Goal: Task Accomplishment & Management: Use online tool/utility

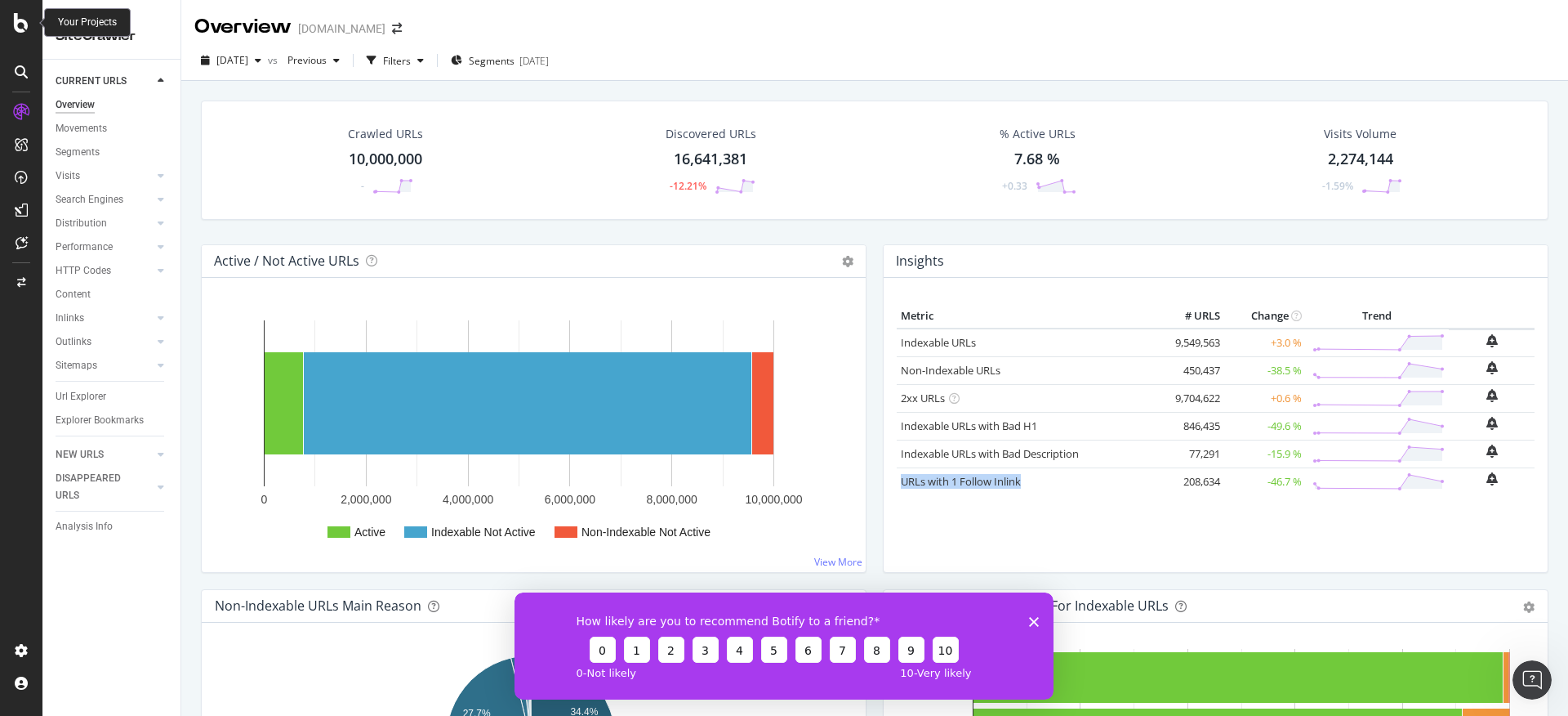
click at [6, 24] on div at bounding box center [21, 23] width 39 height 20
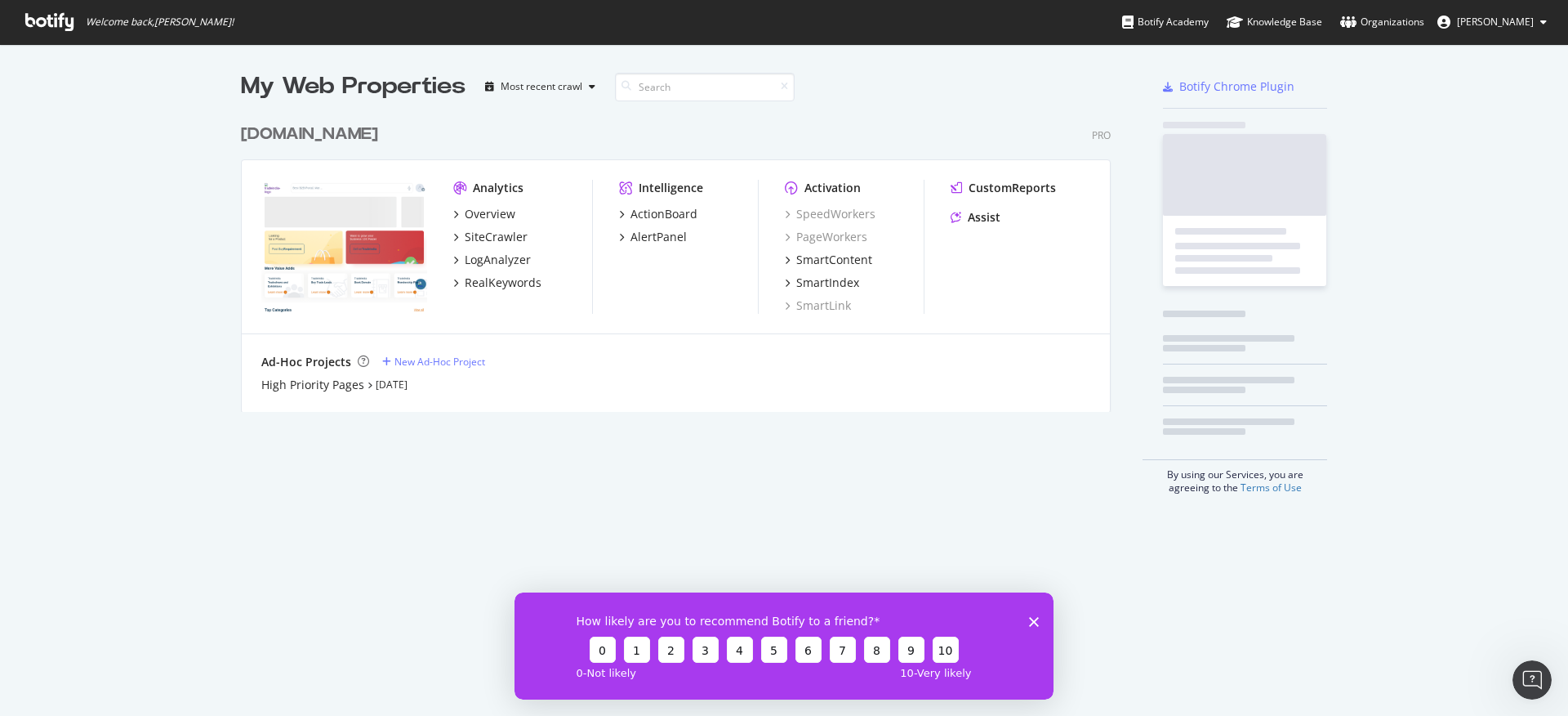
scroll to position [703, 1544]
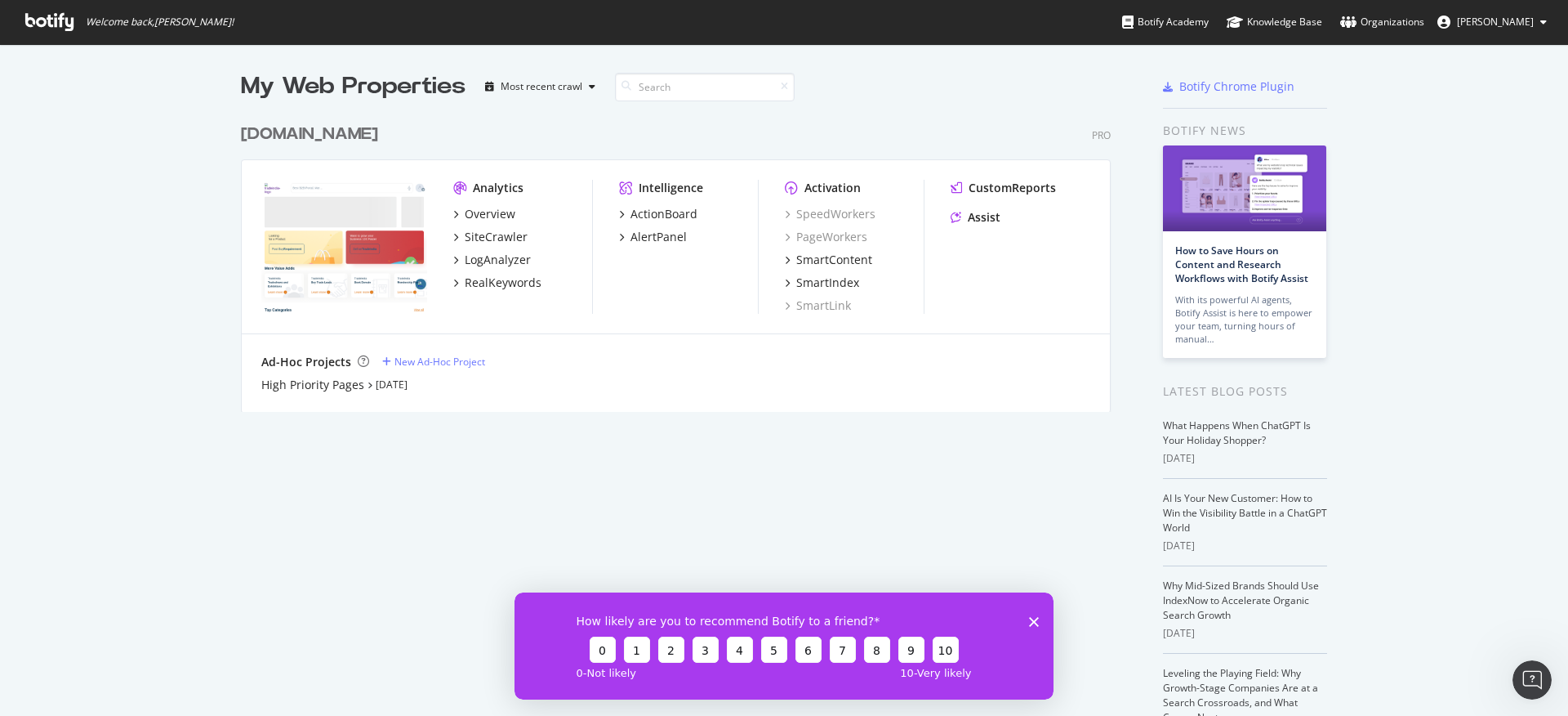
click at [1041, 621] on div "How likely are you to recommend Botify to a friend? 0 1 2 3 4 5 6 7 8 9 10 0 - …" at bounding box center [784, 644] width 539 height 107
click at [457, 234] on div "SiteCrawler" at bounding box center [490, 237] width 74 height 16
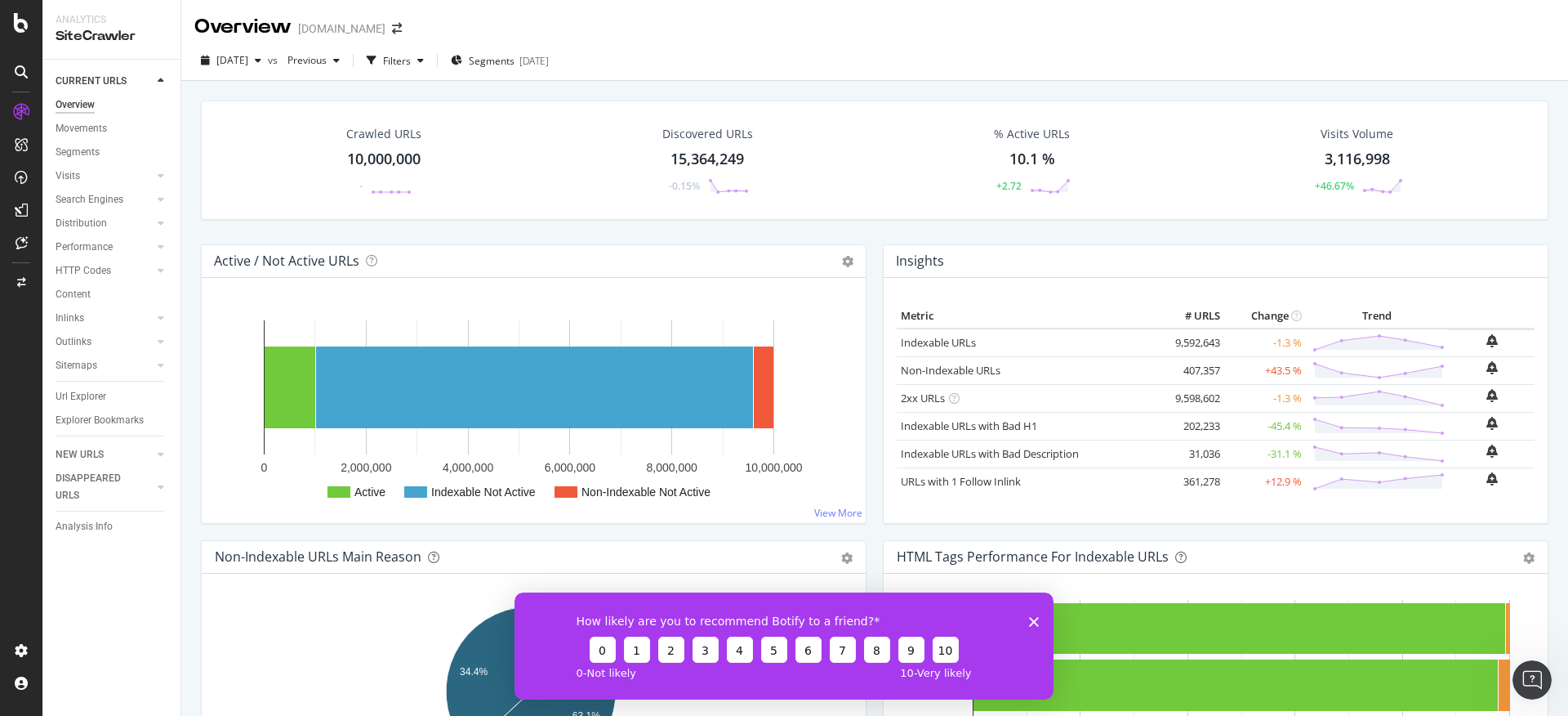
click at [1036, 625] on icon "Close survey" at bounding box center [1033, 621] width 10 height 10
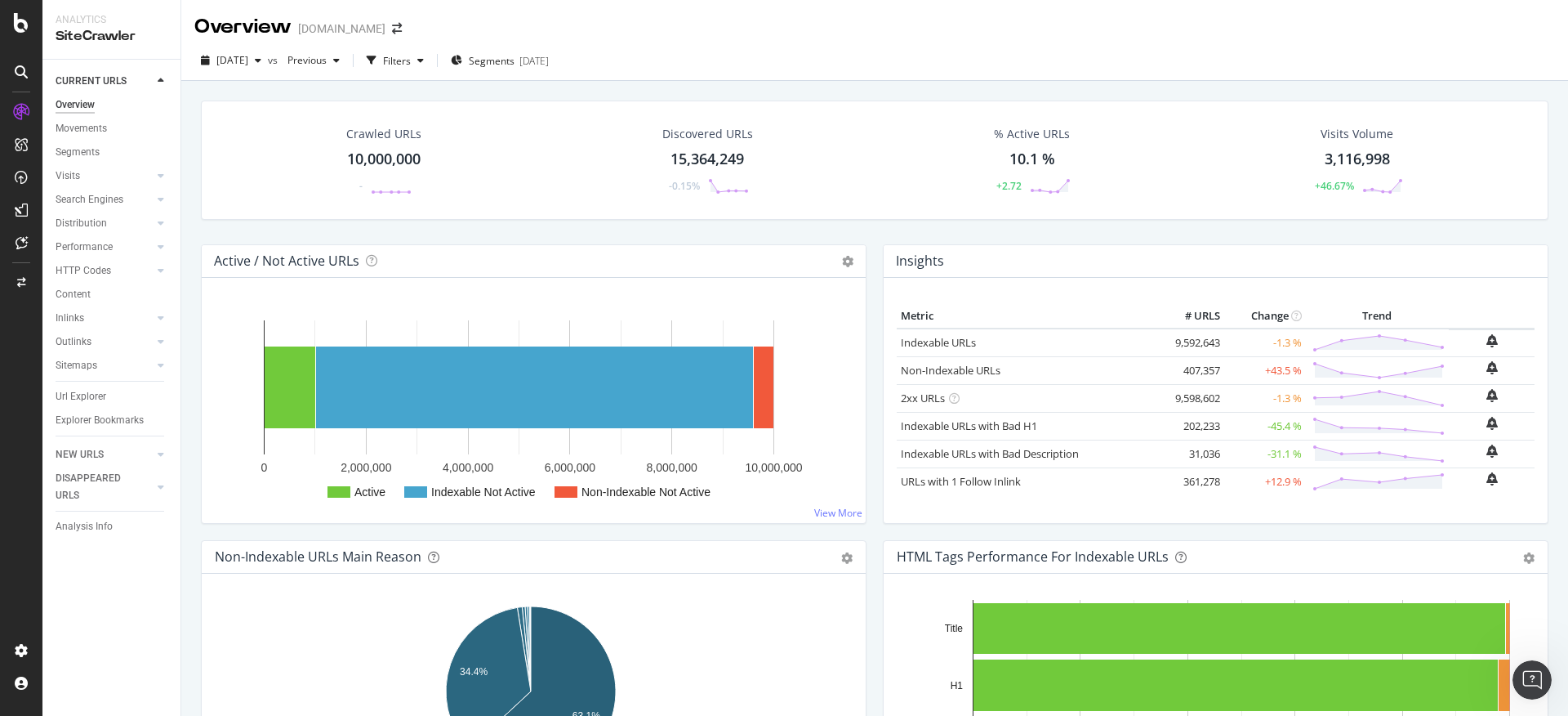
click at [392, 131] on div "Crawled URLs" at bounding box center [384, 134] width 75 height 16
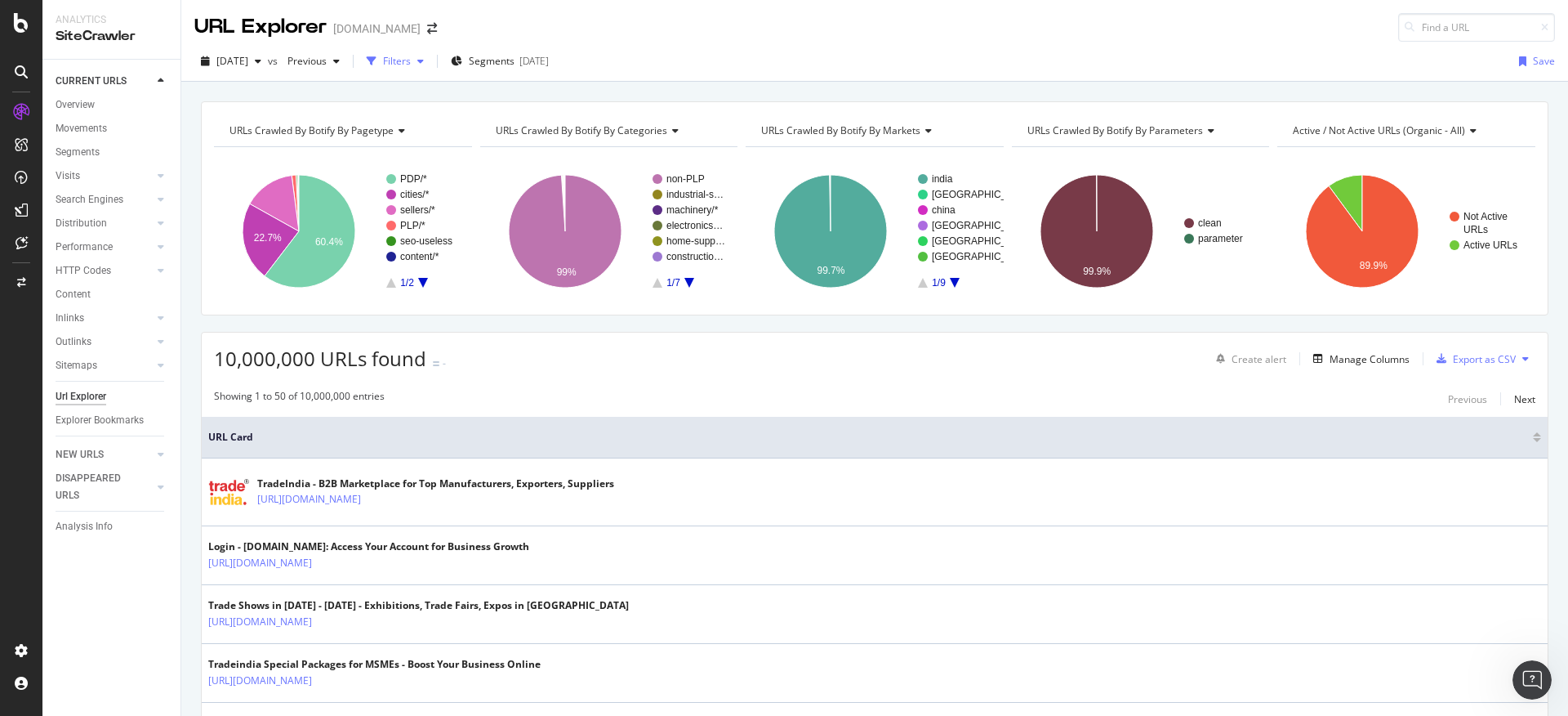
click at [411, 63] on div "Filters" at bounding box center [396, 61] width 28 height 14
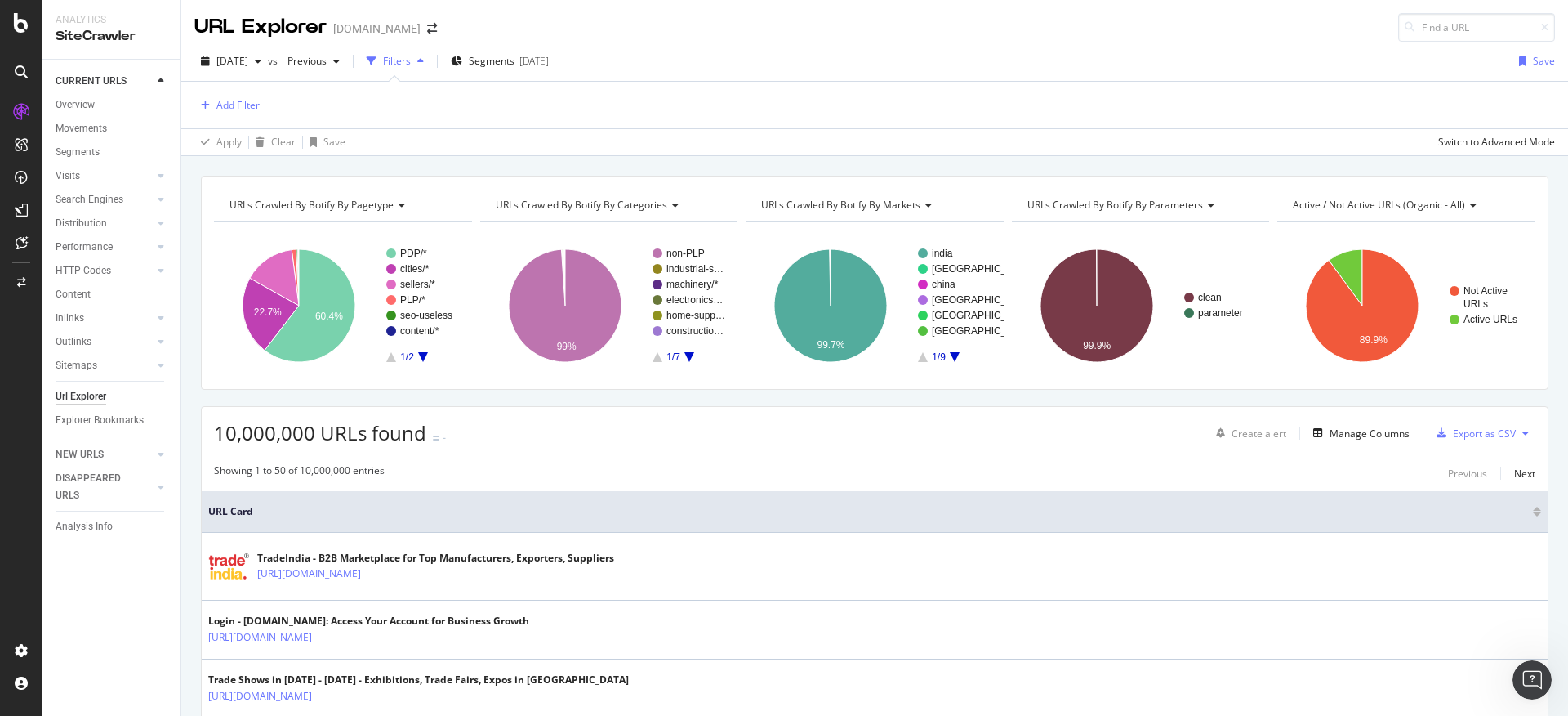
click at [247, 106] on div "Add Filter" at bounding box center [238, 104] width 43 height 14
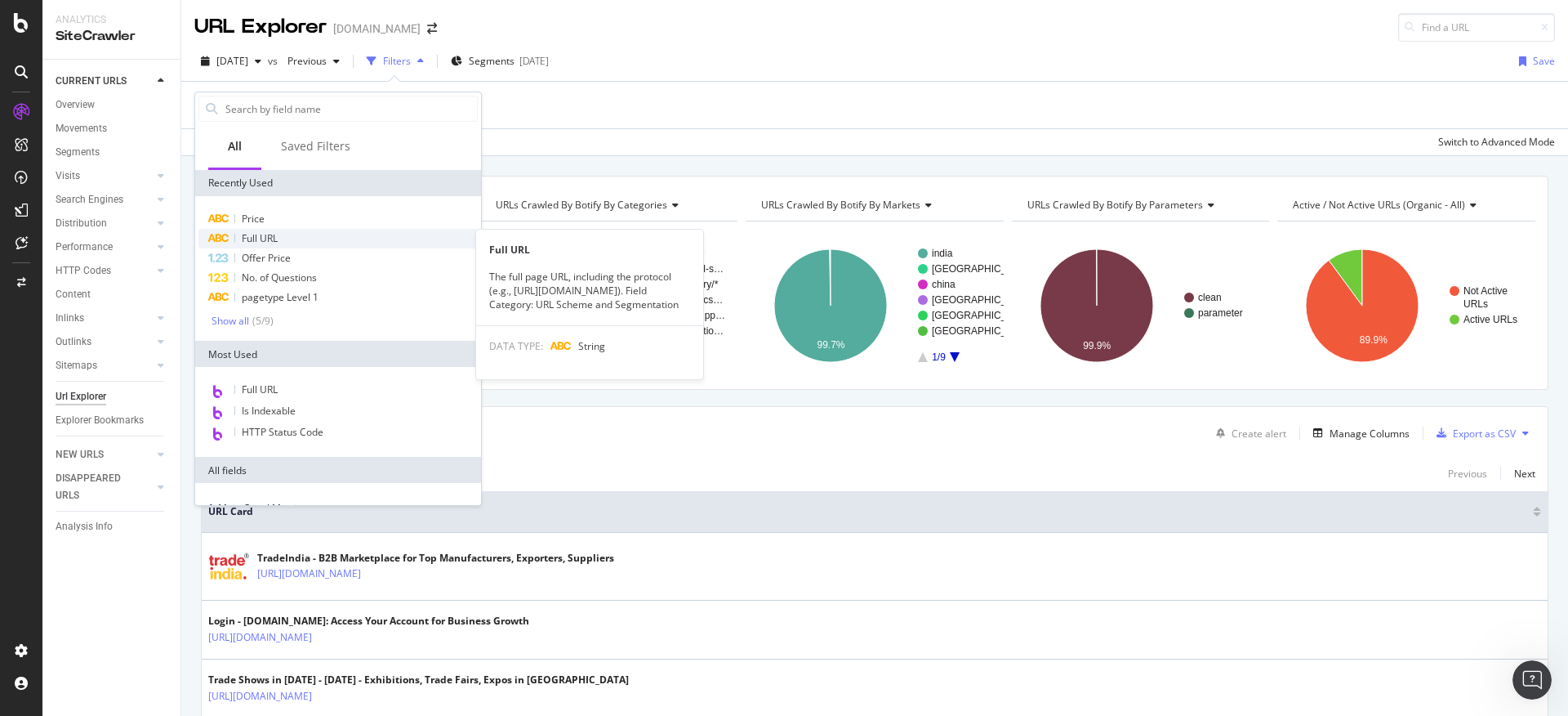
click at [264, 243] on span "Full URL" at bounding box center [260, 237] width 36 height 14
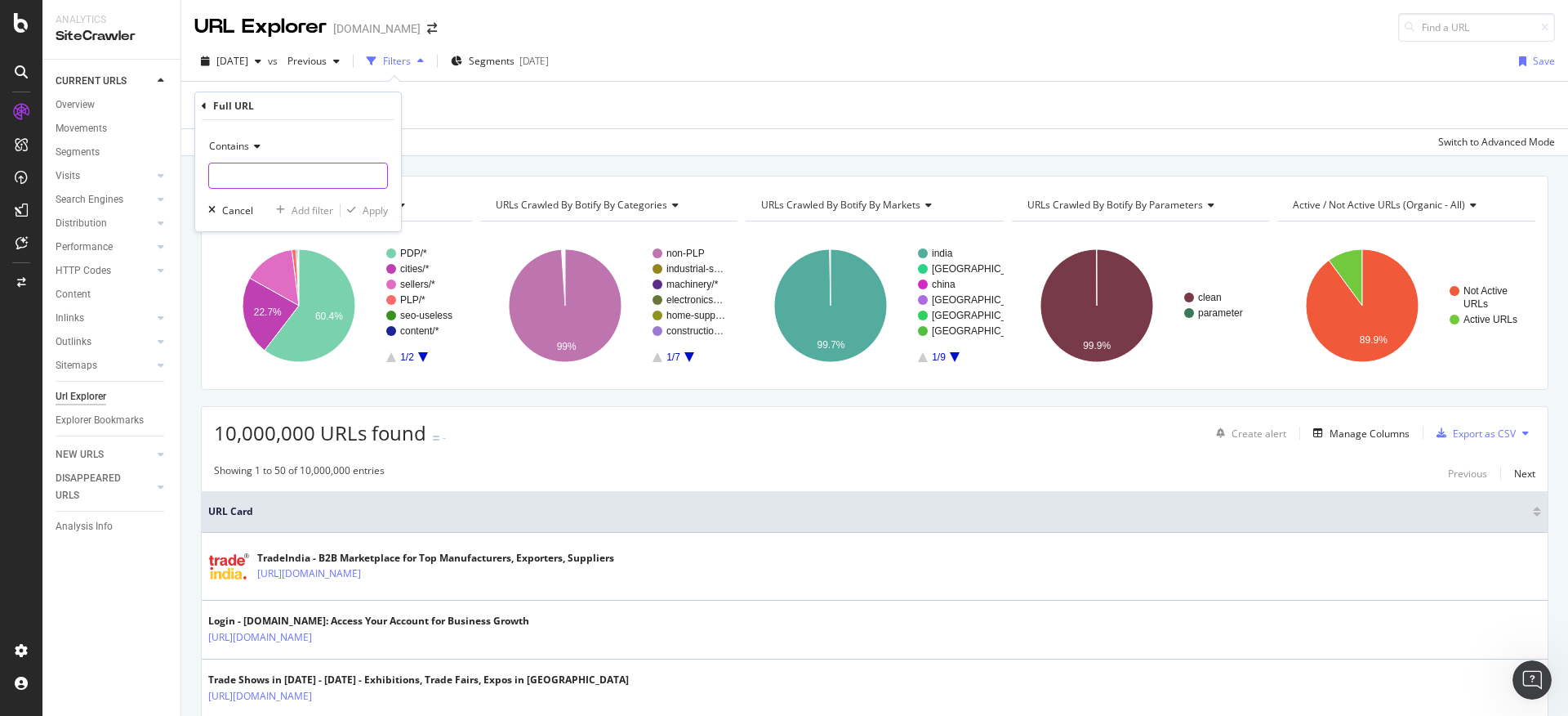
click at [315, 167] on input "text" at bounding box center [298, 176] width 178 height 26
paste input "[URL][DOMAIN_NAME]"
type input "[URL][DOMAIN_NAME]"
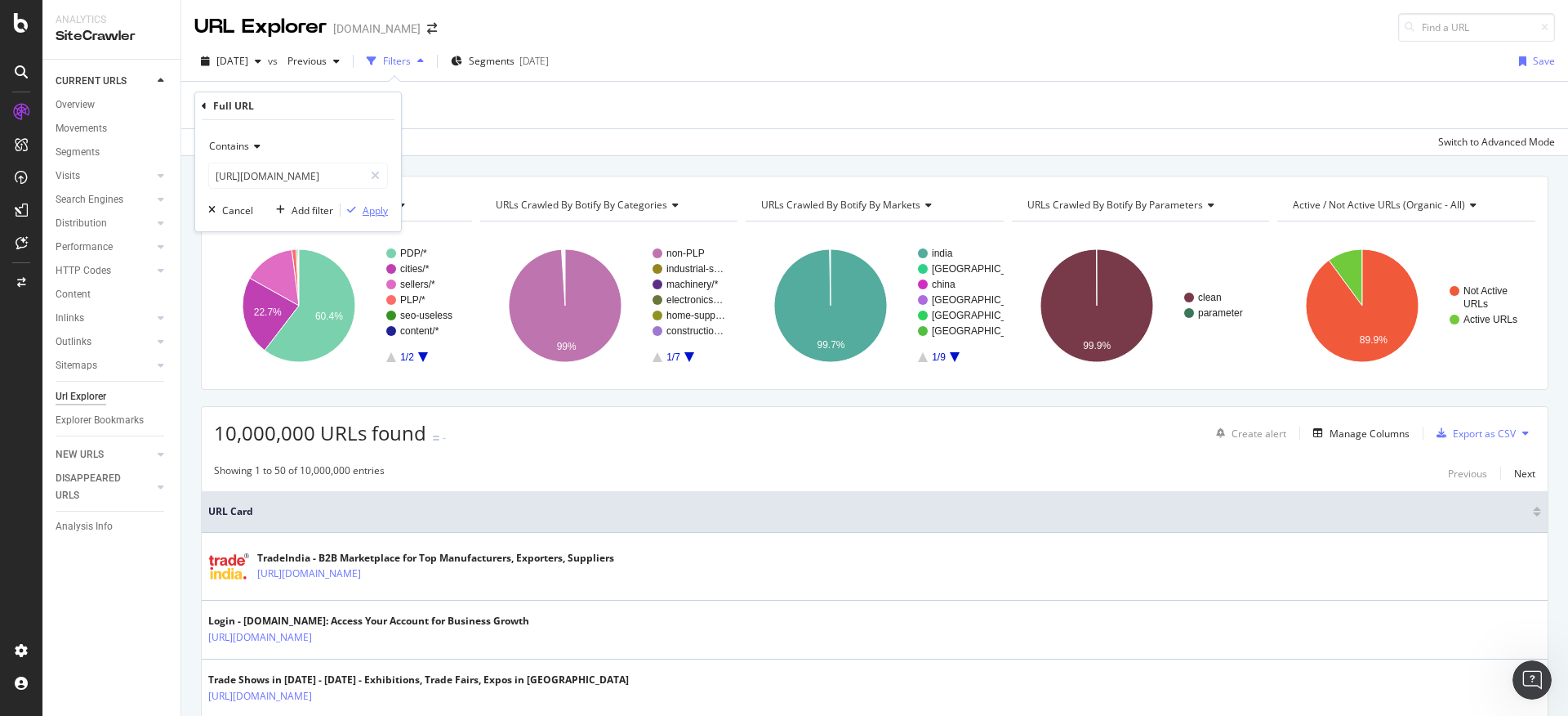
click at [383, 215] on div "Apply" at bounding box center [375, 210] width 25 height 14
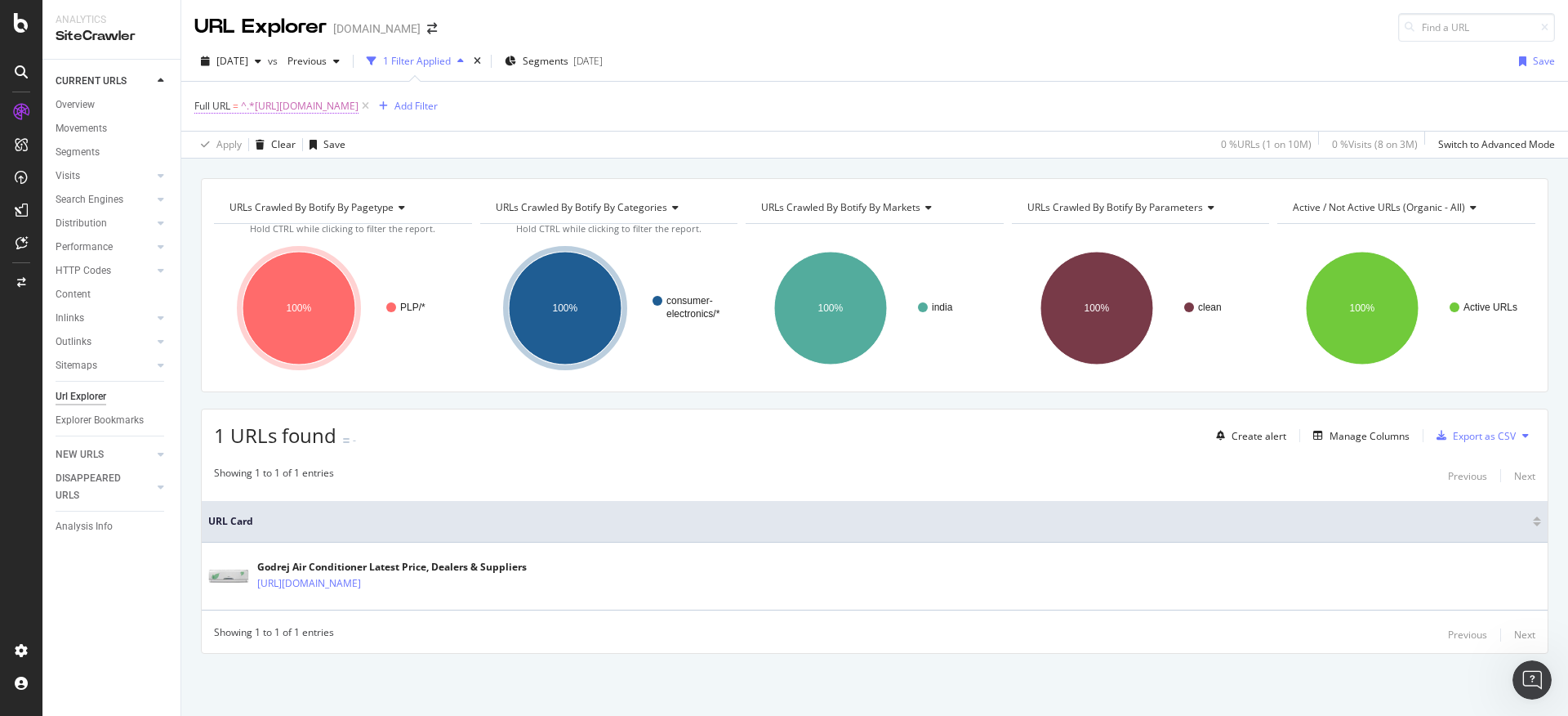
click at [358, 107] on span "^.*[URL][DOMAIN_NAME]" at bounding box center [299, 106] width 118 height 23
click at [368, 171] on div at bounding box center [375, 174] width 24 height 26
click at [342, 172] on input "text" at bounding box center [298, 174] width 178 height 26
paste input "[URL][DOMAIN_NAME]"
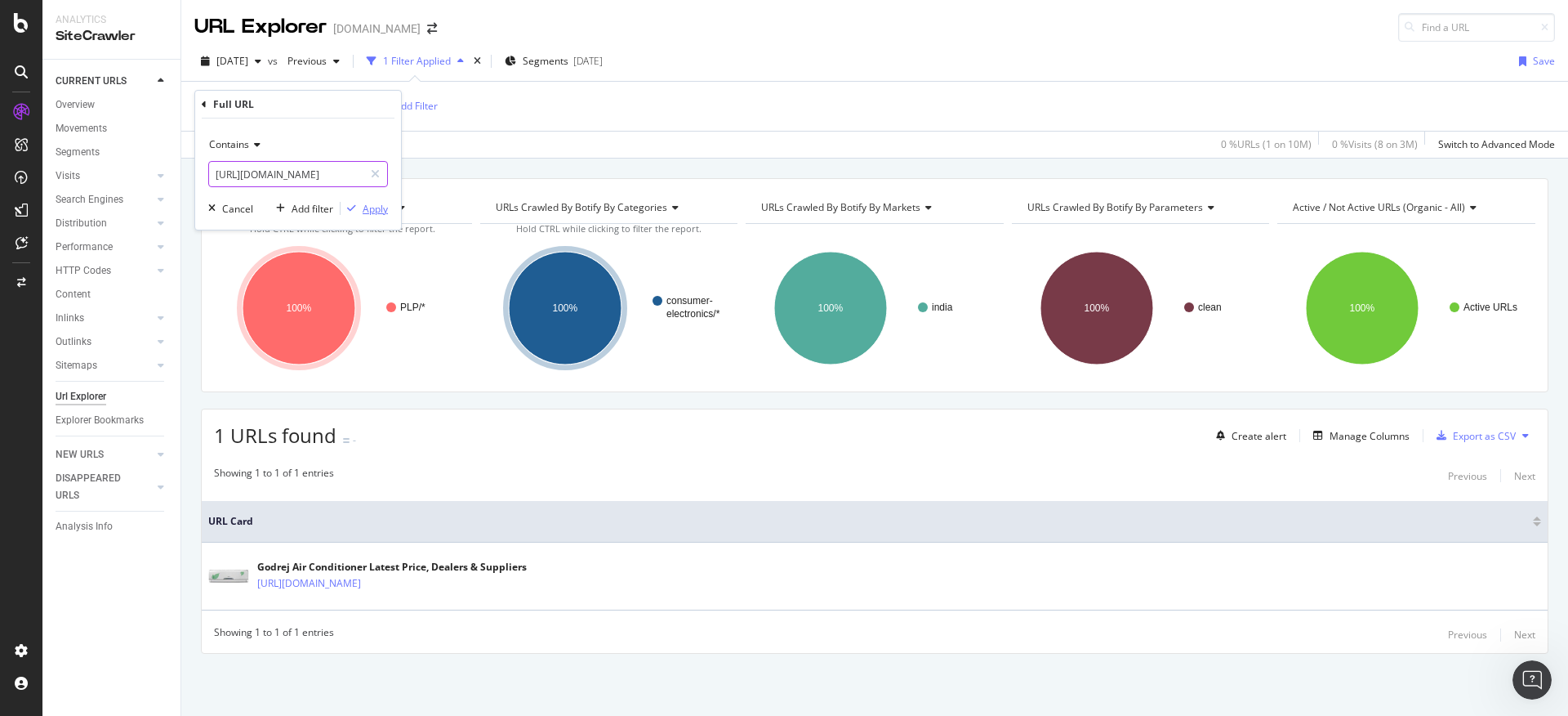
type input "[URL][DOMAIN_NAME]"
click at [375, 205] on div "Apply" at bounding box center [375, 208] width 25 height 14
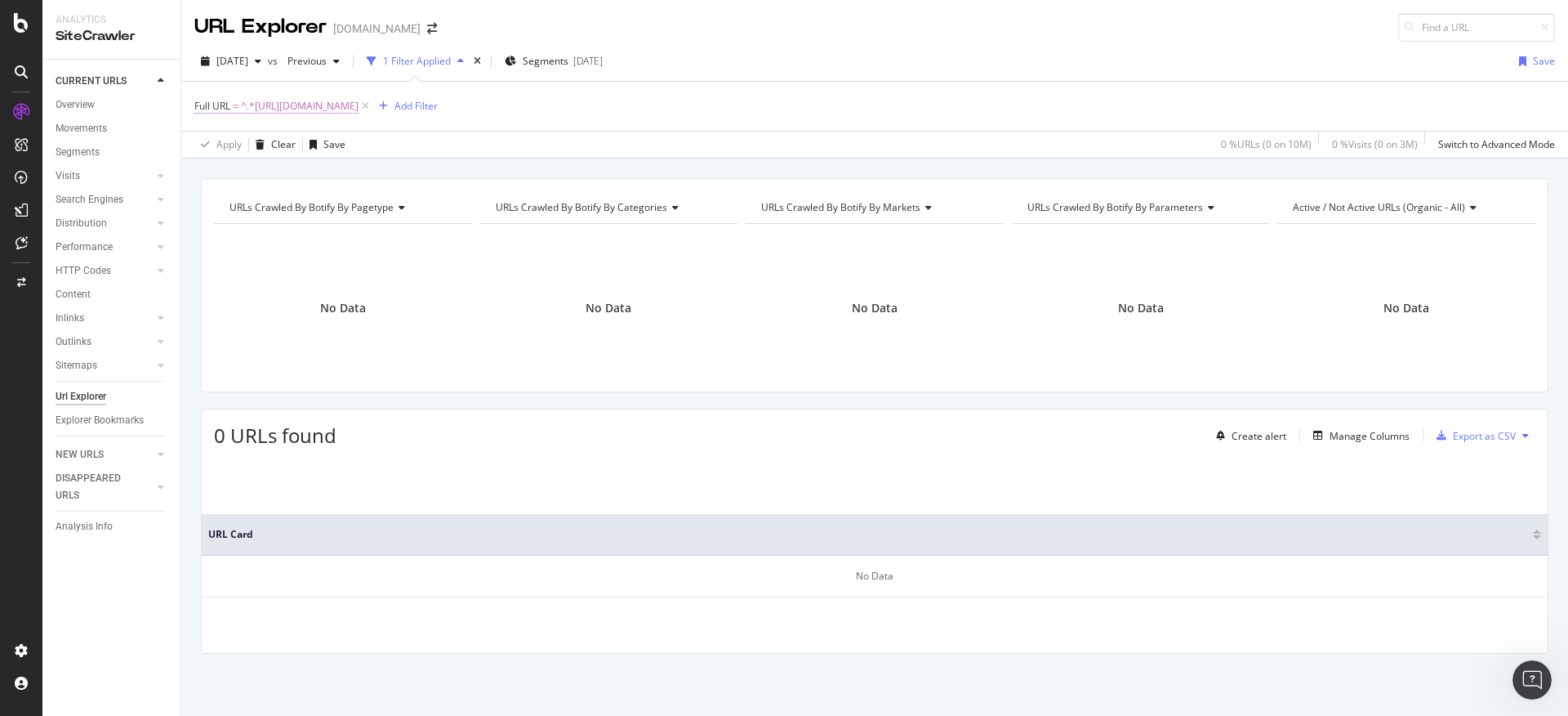
click at [324, 105] on span "^.*[URL][DOMAIN_NAME]" at bounding box center [299, 106] width 118 height 23
click at [375, 165] on div at bounding box center [375, 174] width 24 height 26
click at [298, 173] on input "text" at bounding box center [298, 174] width 178 height 26
paste input "[URL][DOMAIN_NAME]"
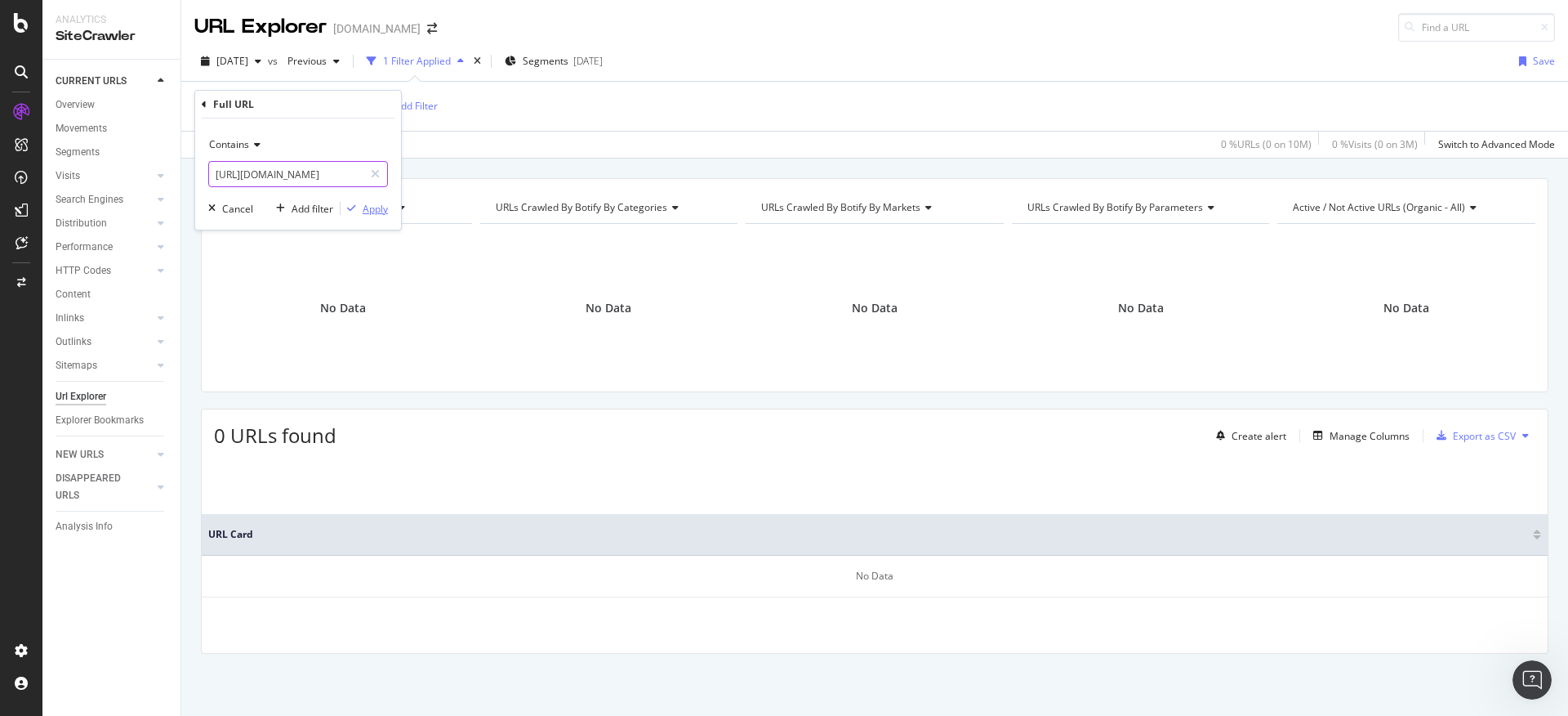
type input "[URL][DOMAIN_NAME]"
click at [355, 213] on icon "button" at bounding box center [352, 208] width 9 height 10
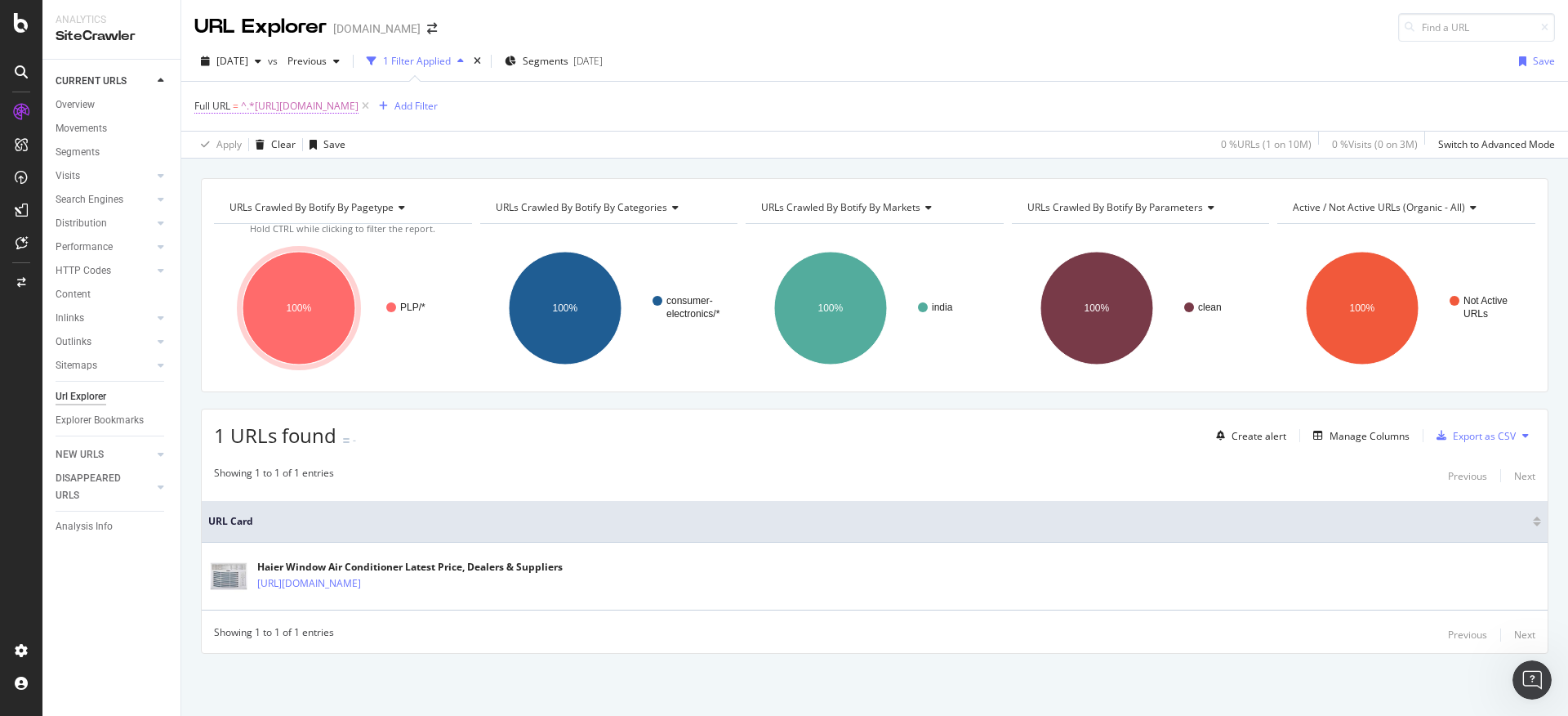
click at [358, 100] on span "^.*[URL][DOMAIN_NAME]" at bounding box center [299, 106] width 118 height 23
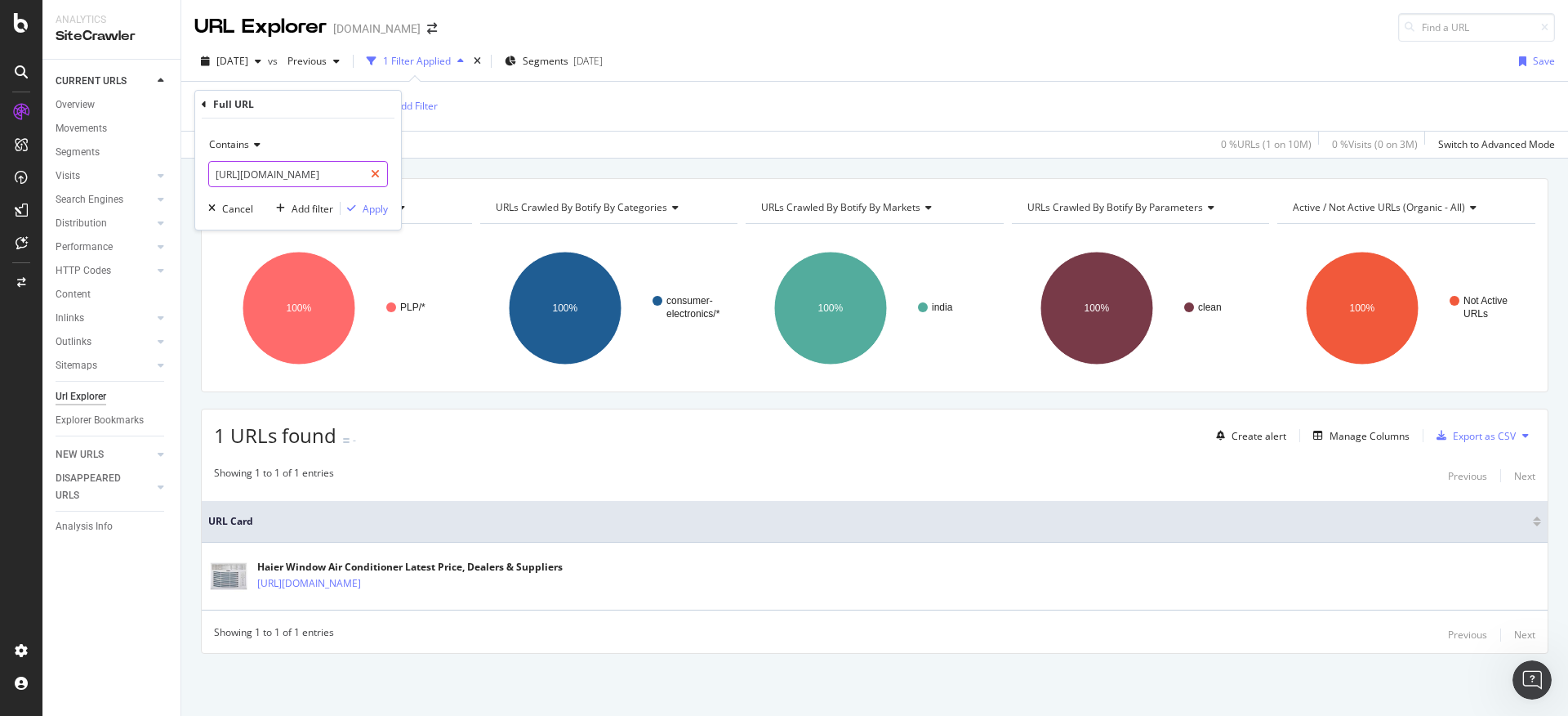
click at [377, 174] on icon at bounding box center [375, 174] width 9 height 12
click at [324, 173] on input "text" at bounding box center [298, 174] width 178 height 26
paste input "[URL][DOMAIN_NAME]"
type input "[URL][DOMAIN_NAME]"
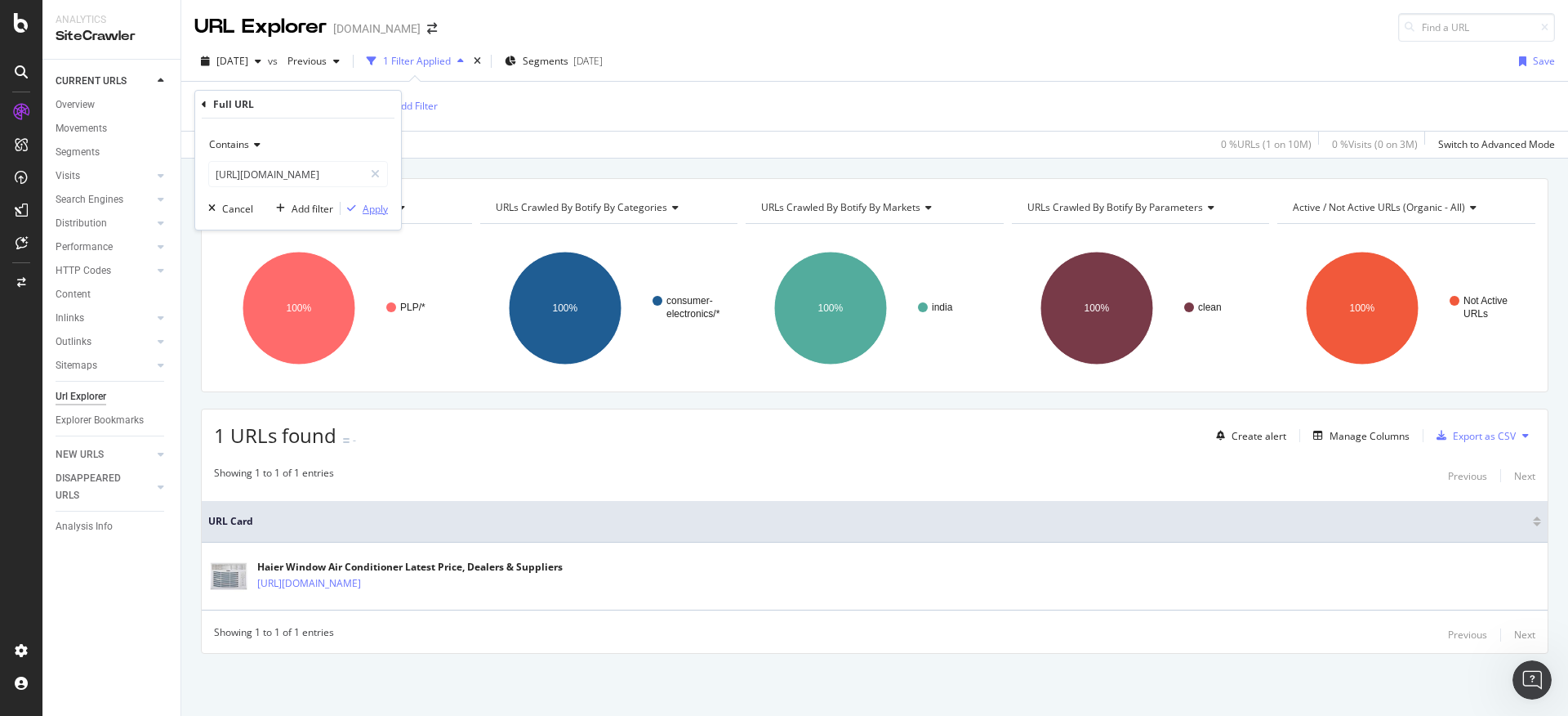
scroll to position [0, 0]
click at [381, 216] on button "Apply" at bounding box center [364, 208] width 47 height 16
click at [358, 99] on span "^.*[URL][DOMAIN_NAME]" at bounding box center [299, 106] width 118 height 23
click at [373, 173] on icon at bounding box center [375, 174] width 9 height 12
click at [284, 180] on input "text" at bounding box center [298, 174] width 178 height 26
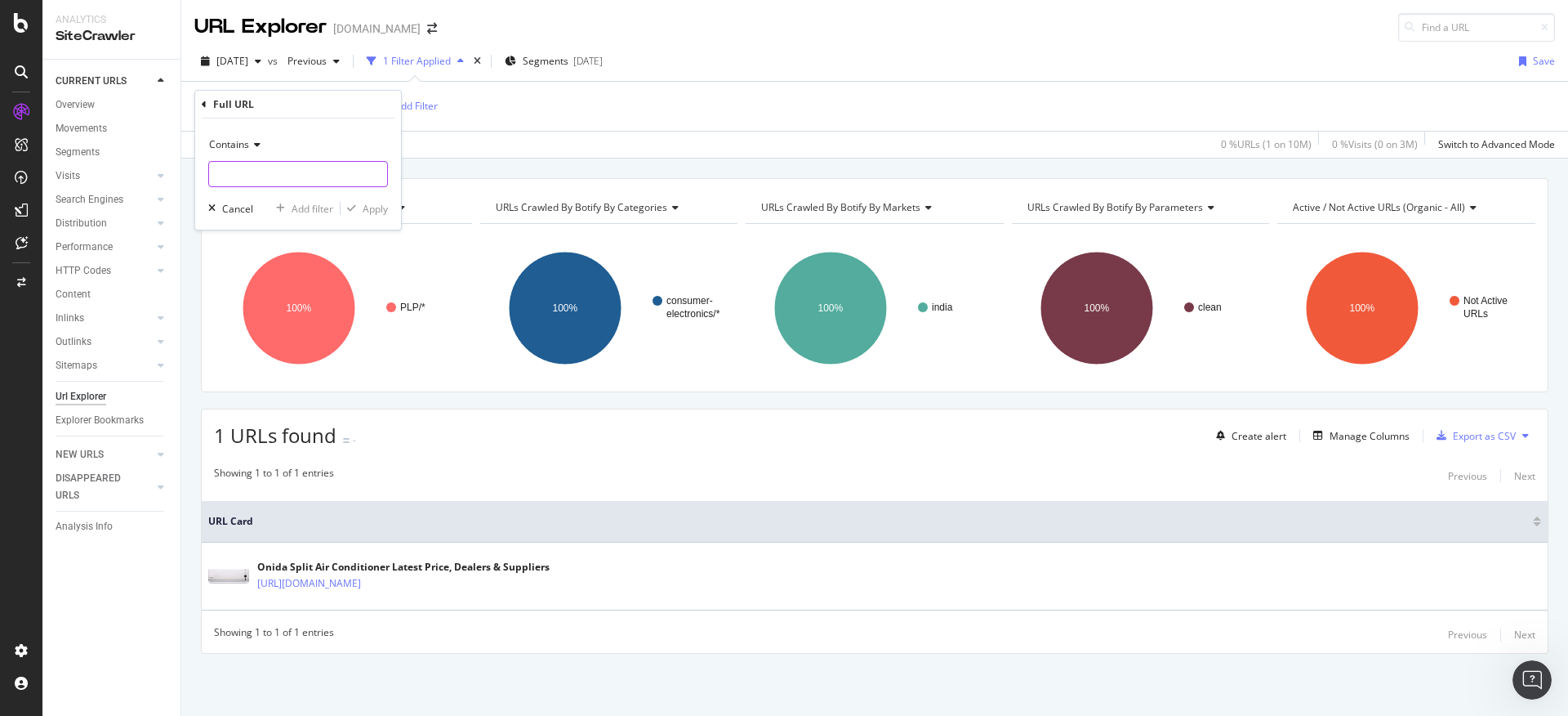
paste input "[URL][DOMAIN_NAME]"
type input "[URL][DOMAIN_NAME]"
click at [365, 205] on div "Apply" at bounding box center [375, 208] width 25 height 14
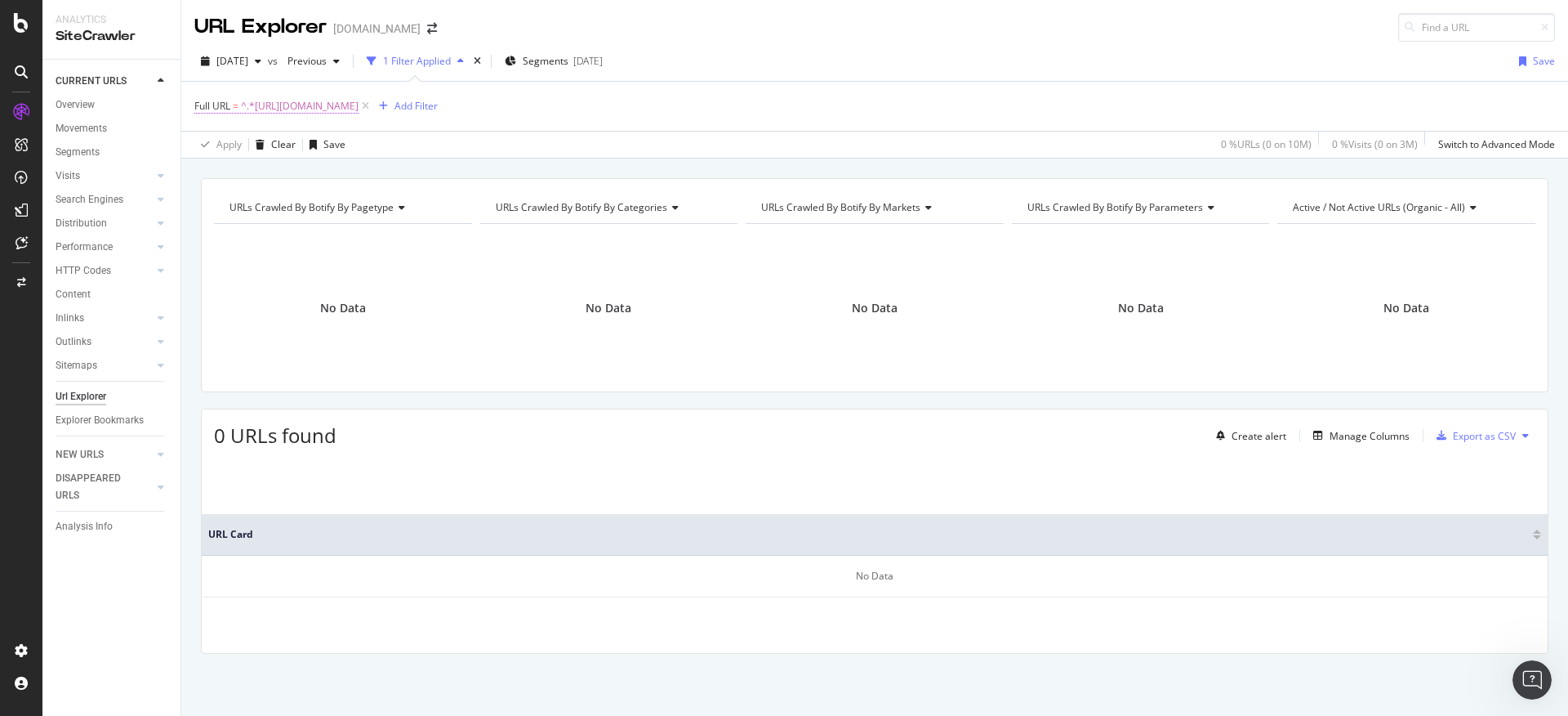
click at [358, 100] on span "^.*[URL][DOMAIN_NAME]" at bounding box center [299, 106] width 118 height 23
click at [373, 174] on icon at bounding box center [375, 174] width 9 height 12
click at [309, 174] on input "text" at bounding box center [298, 174] width 178 height 26
paste input "[URL][DOMAIN_NAME]"
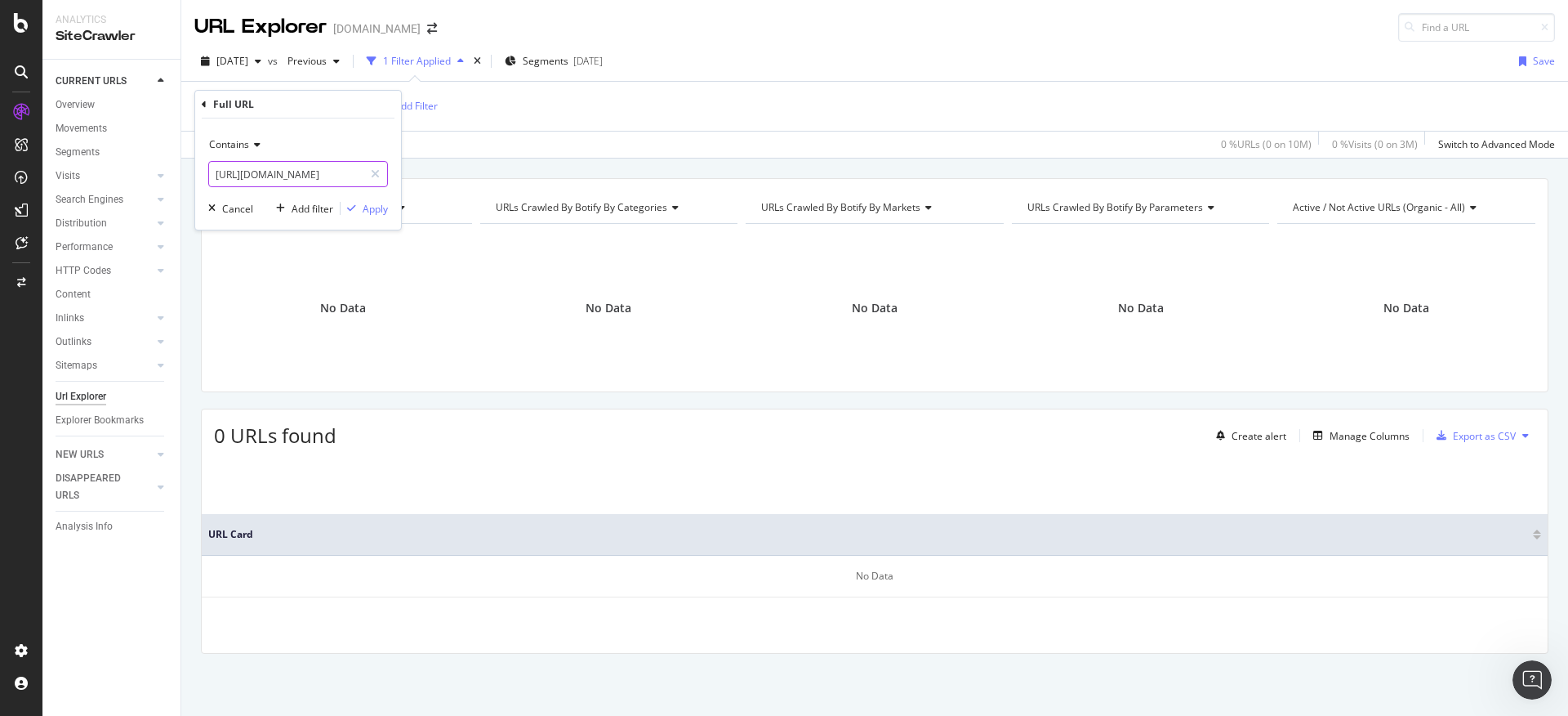
type input "[URL][DOMAIN_NAME]"
click at [365, 217] on div "Contains [URL][DOMAIN_NAME] Cancel Add filter Apply" at bounding box center [298, 174] width 205 height 111
click at [365, 214] on div "Apply" at bounding box center [375, 208] width 25 height 14
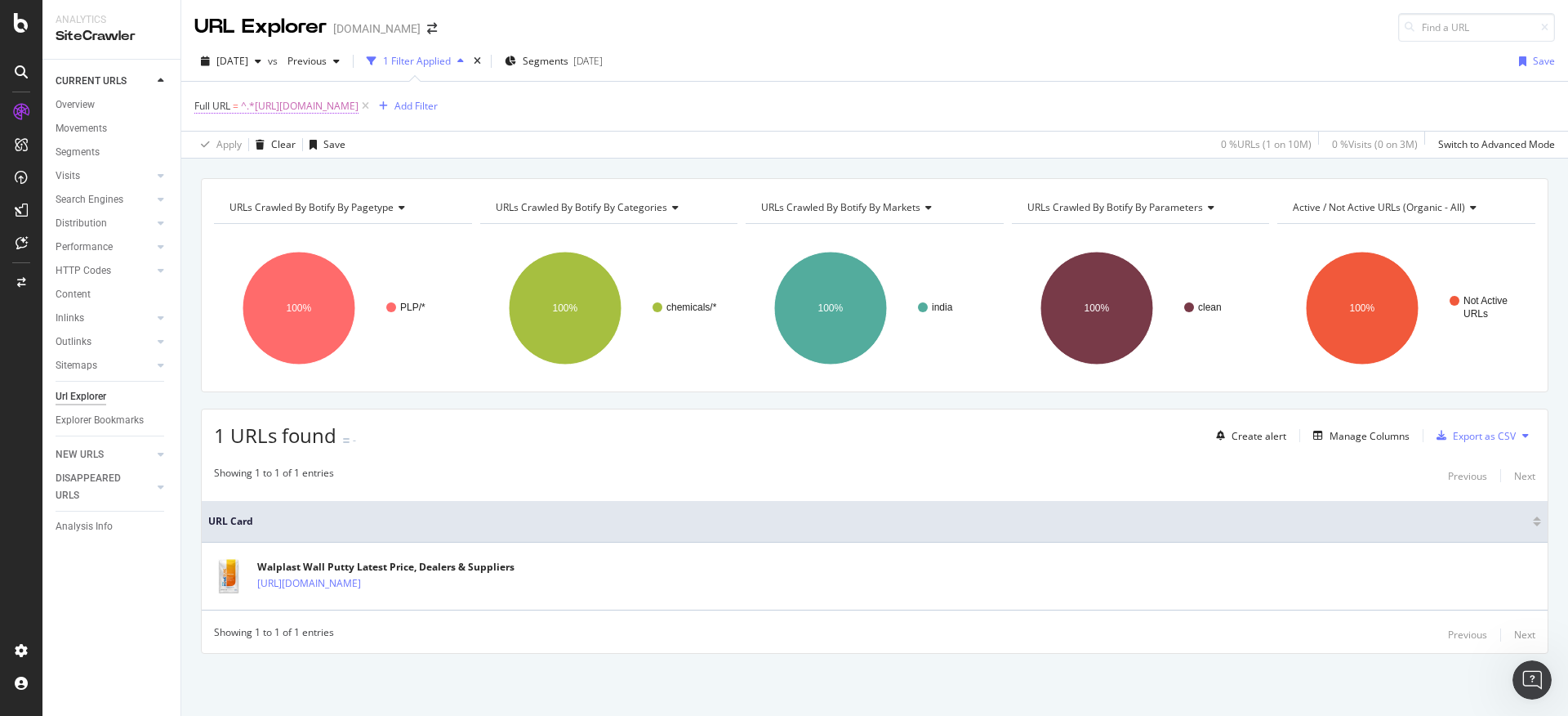
click at [358, 110] on span "^.*[URL][DOMAIN_NAME]" at bounding box center [299, 106] width 118 height 23
click at [368, 177] on div at bounding box center [375, 174] width 24 height 26
click at [333, 174] on input "text" at bounding box center [298, 174] width 178 height 26
paste input "[URL][DOMAIN_NAME]"
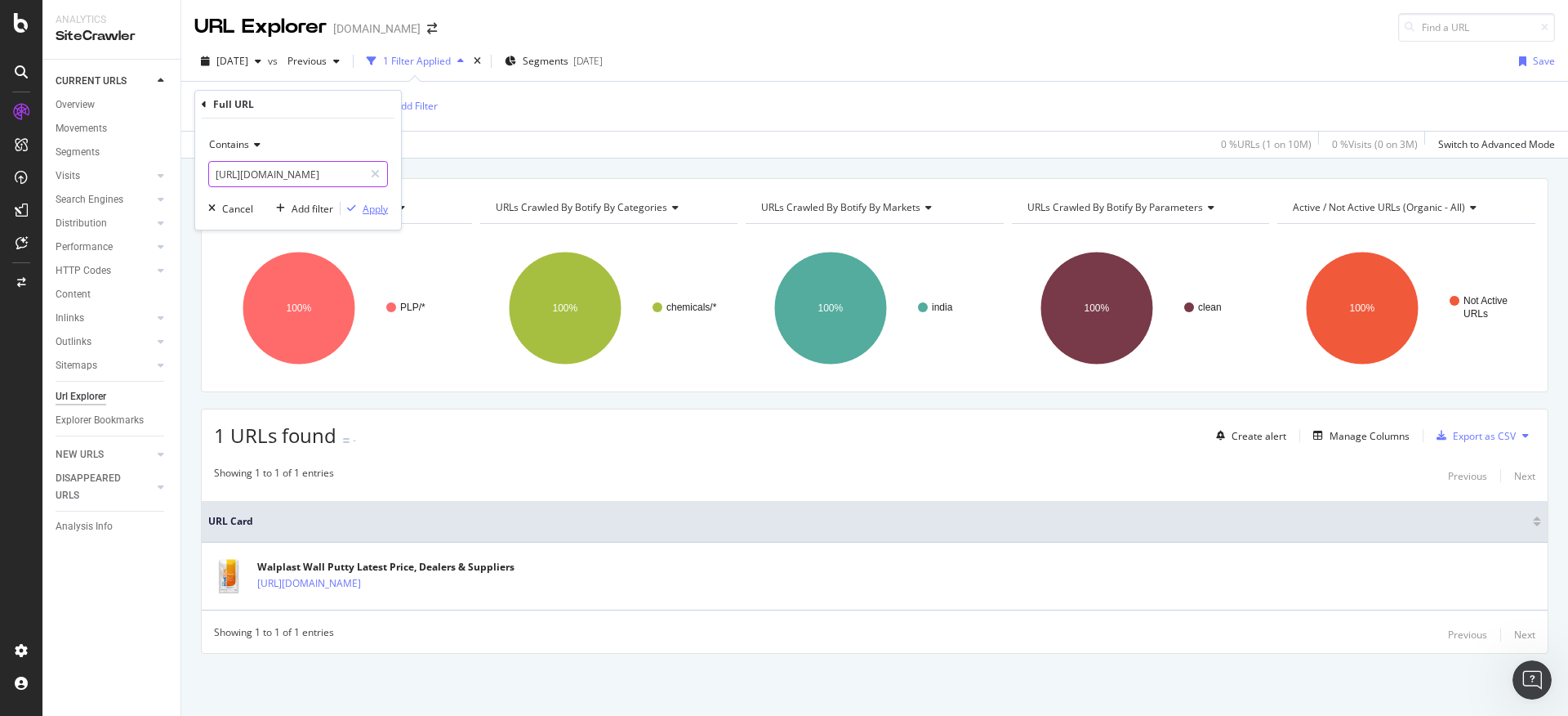
type input "[URL][DOMAIN_NAME]"
click at [377, 204] on div "Apply" at bounding box center [375, 208] width 25 height 14
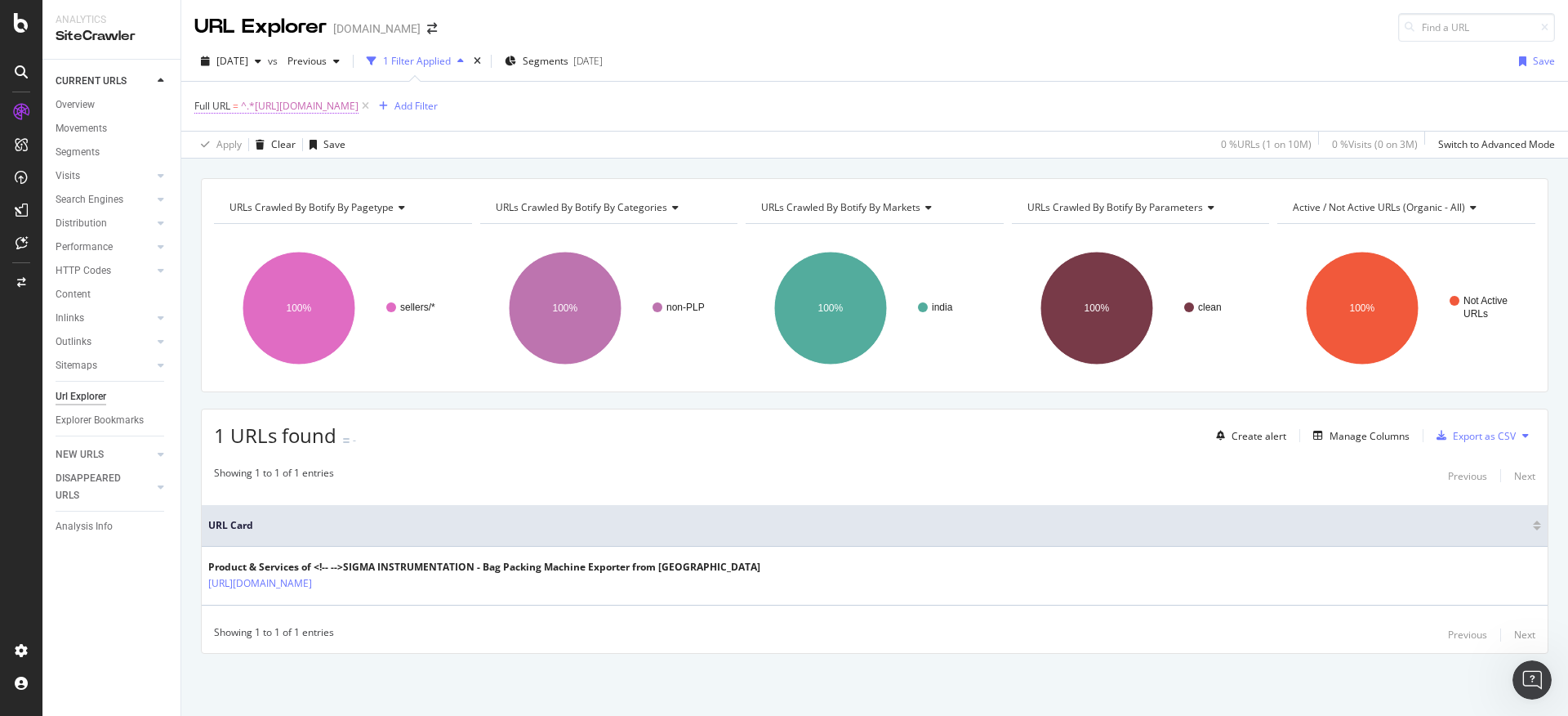
click at [358, 110] on span "^.*[URL][DOMAIN_NAME]" at bounding box center [299, 106] width 118 height 23
click at [373, 177] on icon at bounding box center [375, 174] width 9 height 12
click at [349, 177] on input "text" at bounding box center [298, 174] width 178 height 26
paste input "[URL][DOMAIN_NAME][PERSON_NAME]"
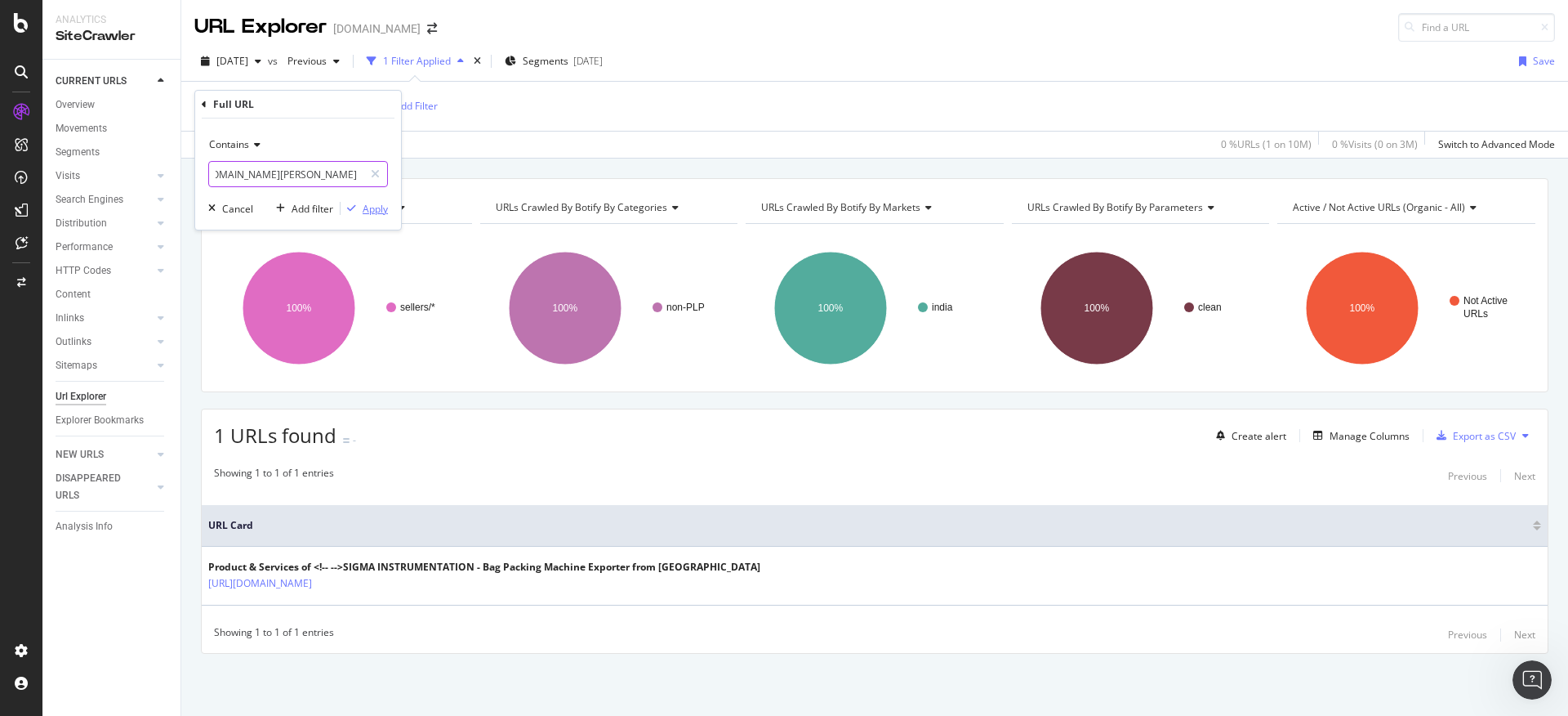
type input "[URL][DOMAIN_NAME][PERSON_NAME]"
click at [375, 205] on div "Apply" at bounding box center [375, 208] width 25 height 14
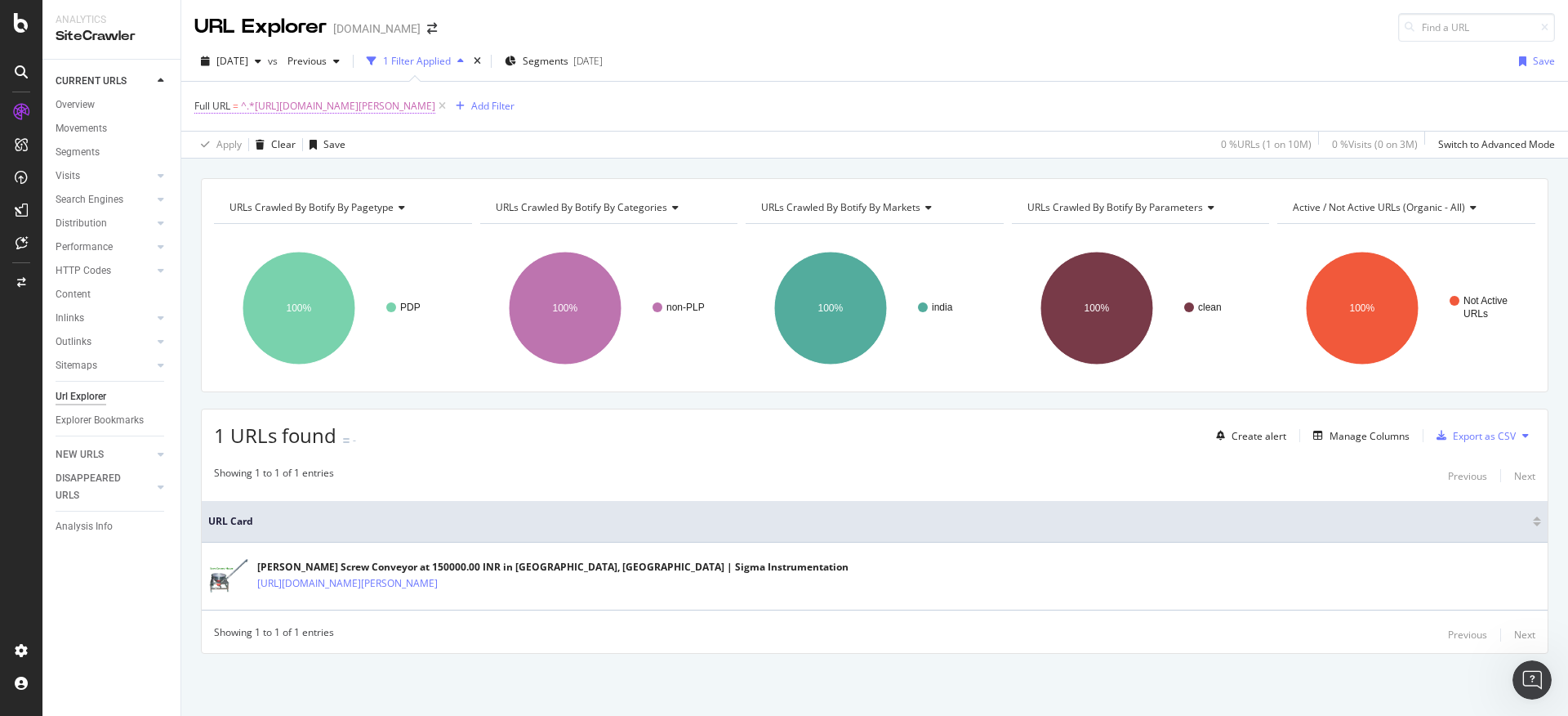
click at [435, 113] on span "^.*[URL][DOMAIN_NAME][PERSON_NAME]" at bounding box center [337, 106] width 195 height 23
click at [374, 174] on icon at bounding box center [375, 174] width 9 height 12
click at [331, 176] on input "text" at bounding box center [298, 174] width 178 height 26
paste input "[URL][DOMAIN_NAME][PERSON_NAME]"
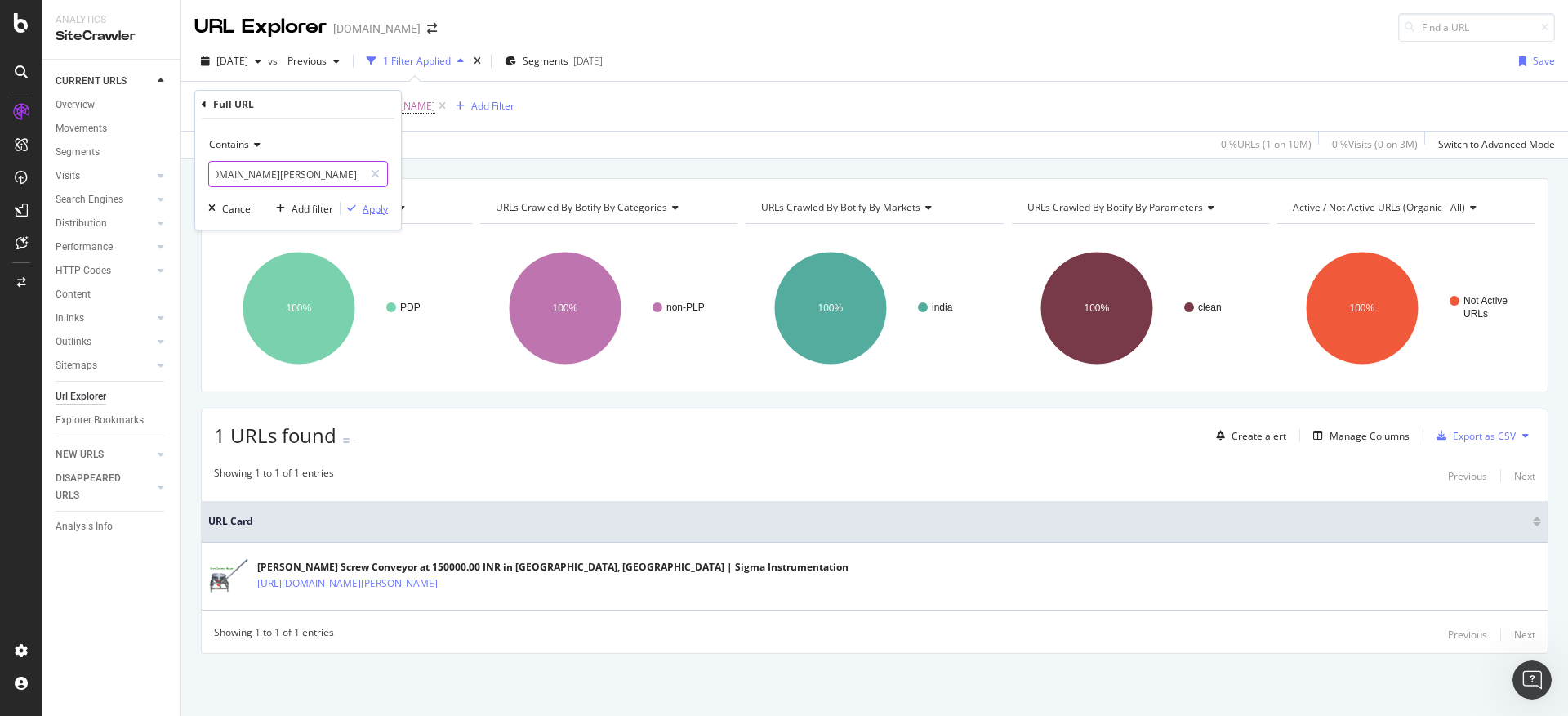
type input "[URL][DOMAIN_NAME][PERSON_NAME]"
click at [375, 206] on div "Apply" at bounding box center [375, 208] width 25 height 14
